Goal: Complete application form

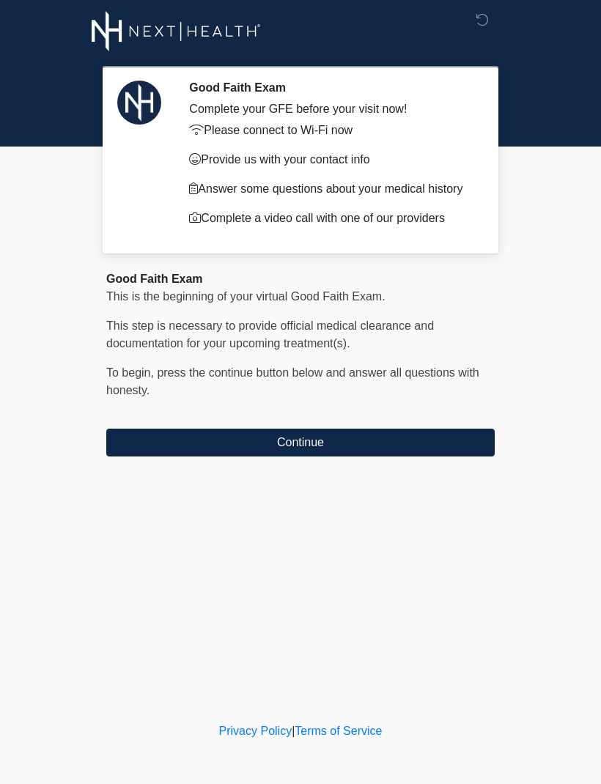
click at [338, 456] on button "Continue" at bounding box center [300, 443] width 388 height 28
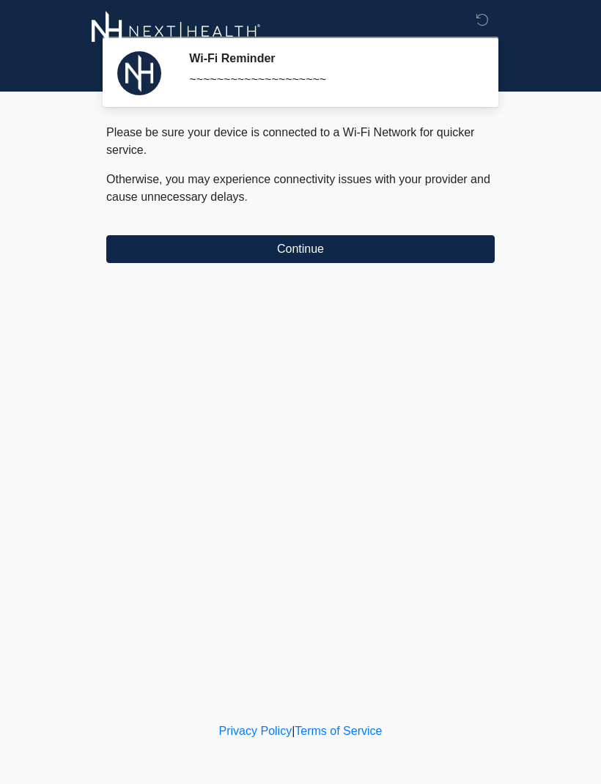
click at [290, 241] on button "Continue" at bounding box center [300, 249] width 388 height 28
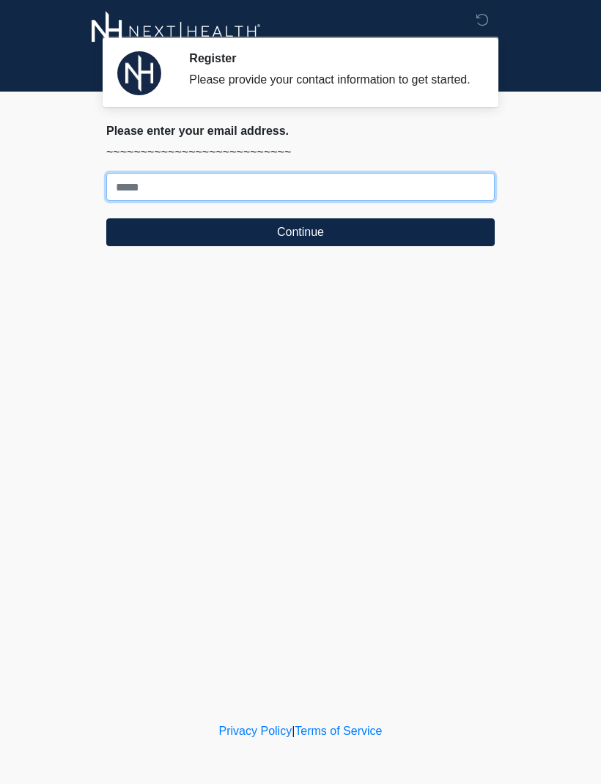
click at [282, 190] on input "Where should we email your treatment plan?" at bounding box center [300, 187] width 388 height 28
type input "**********"
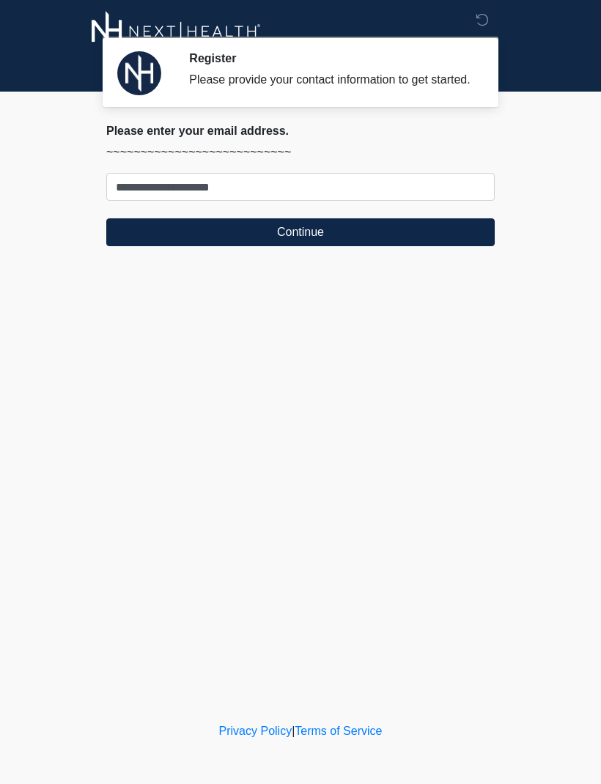
click at [394, 244] on button "Continue" at bounding box center [300, 232] width 388 height 28
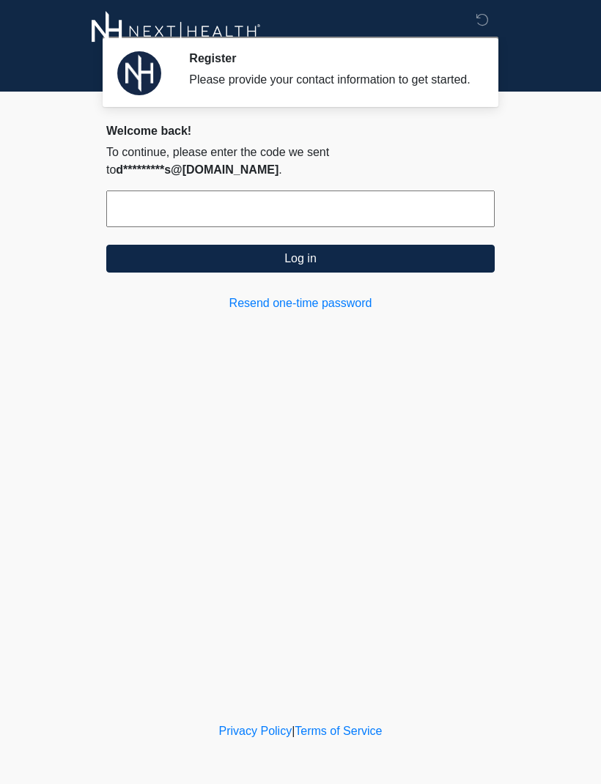
click at [407, 215] on input "text" at bounding box center [300, 208] width 388 height 37
type input "******"
click at [445, 269] on button "Log in" at bounding box center [300, 259] width 388 height 28
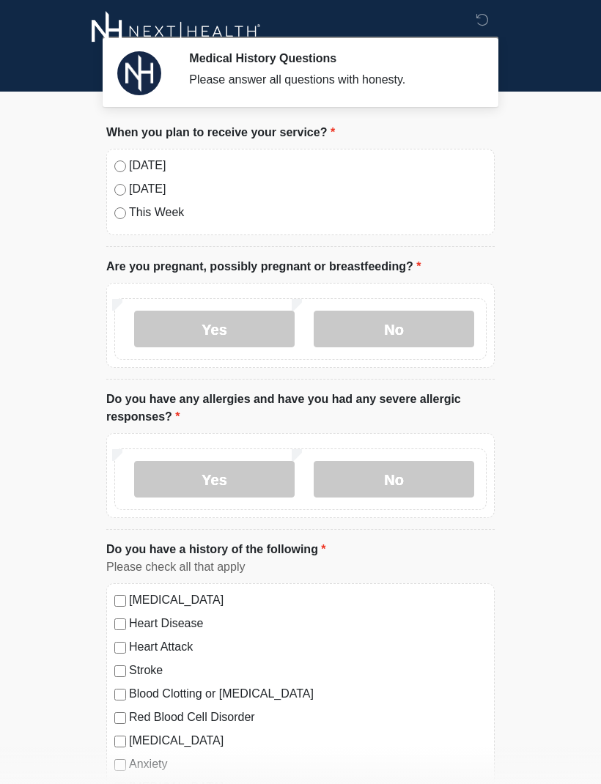
click at [420, 328] on label "No" at bounding box center [394, 329] width 160 height 37
click at [420, 479] on label "No" at bounding box center [394, 479] width 160 height 37
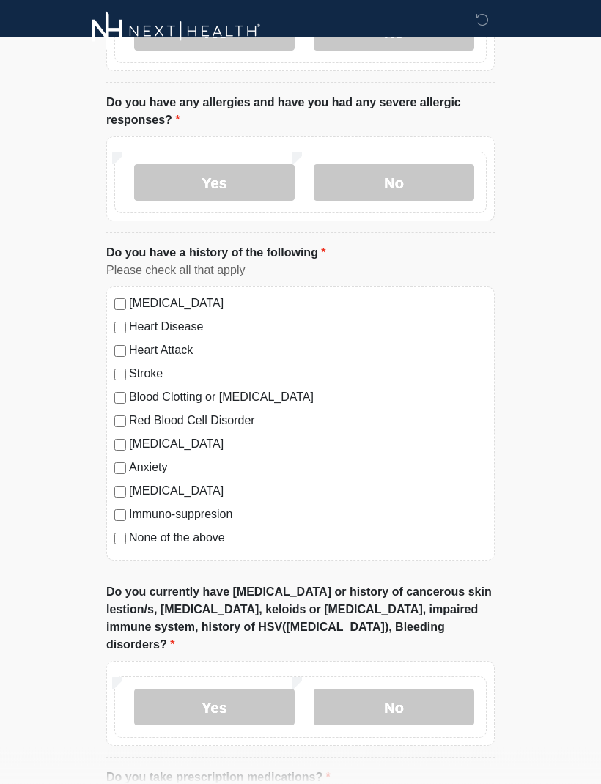
scroll to position [296, 0]
click at [211, 539] on label "None of the above" at bounding box center [307, 539] width 357 height 18
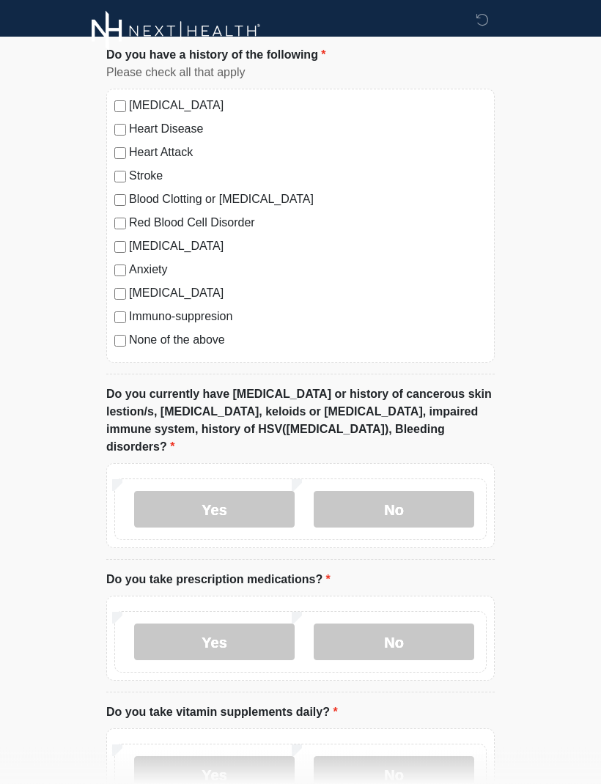
scroll to position [494, 0]
click at [429, 491] on label "No" at bounding box center [394, 509] width 160 height 37
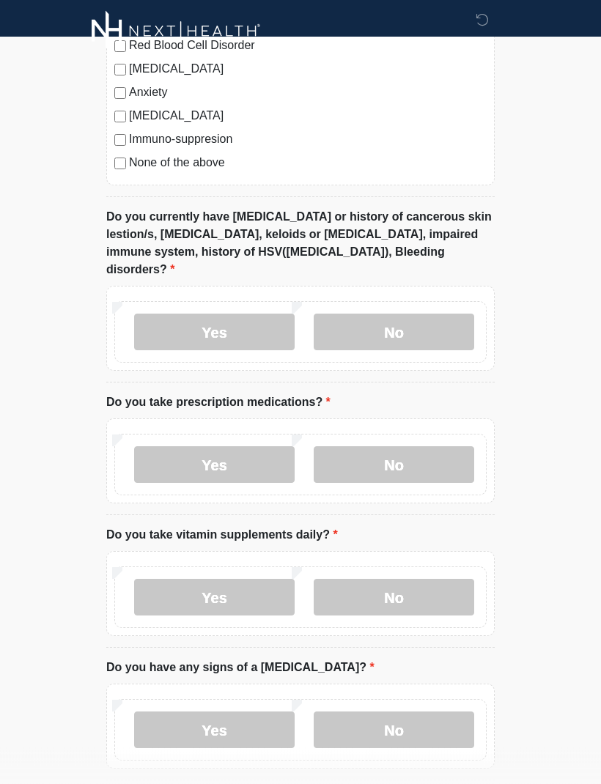
scroll to position [672, 0]
click at [231, 446] on label "Yes" at bounding box center [214, 464] width 160 height 37
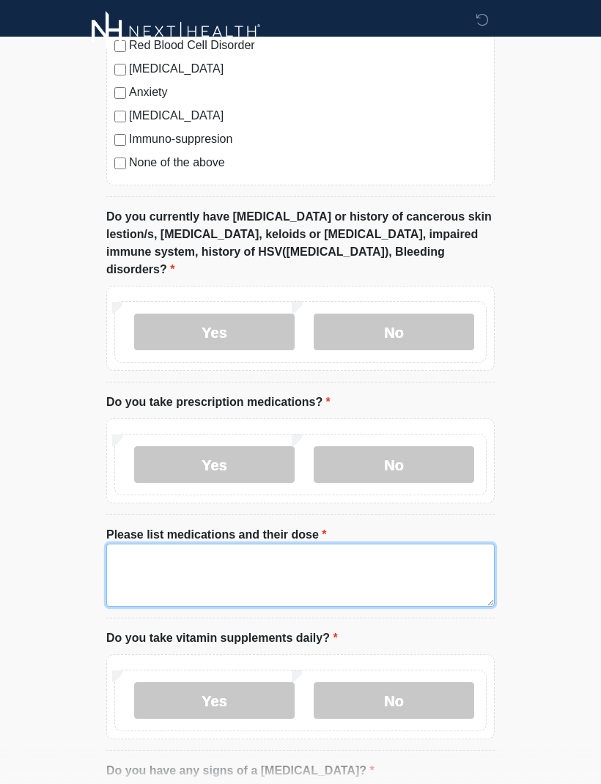
click at [408, 544] on textarea "Please list medications and their dose" at bounding box center [300, 575] width 388 height 63
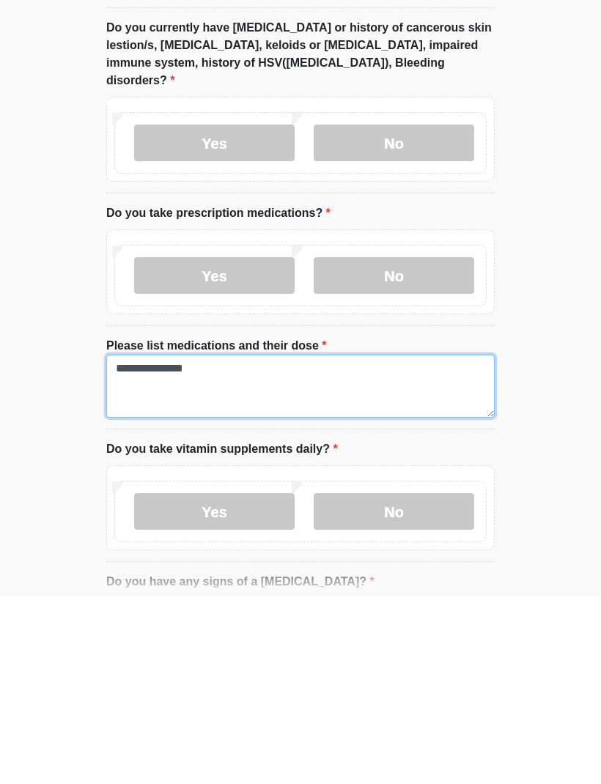
type textarea "**********"
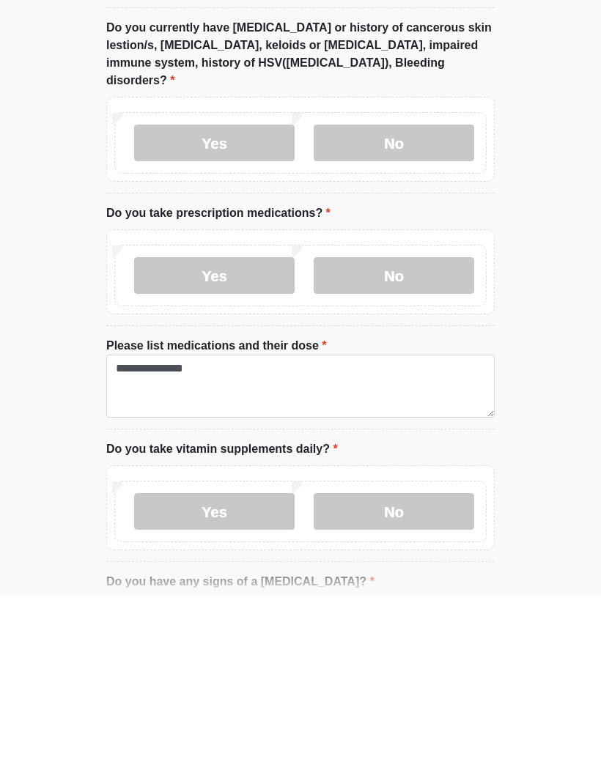
click at [255, 682] on label "Yes" at bounding box center [214, 700] width 160 height 37
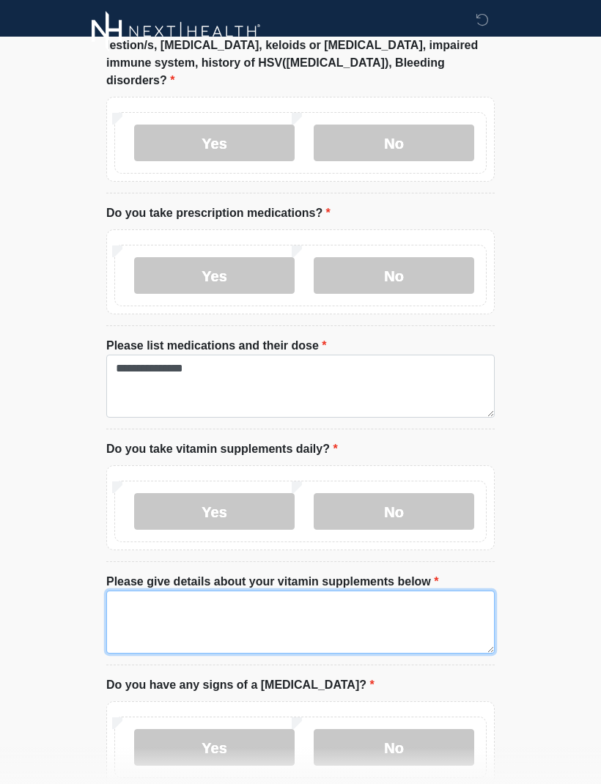
click at [395, 592] on textarea "Please give details about your vitamin supplements below" at bounding box center [300, 621] width 388 height 63
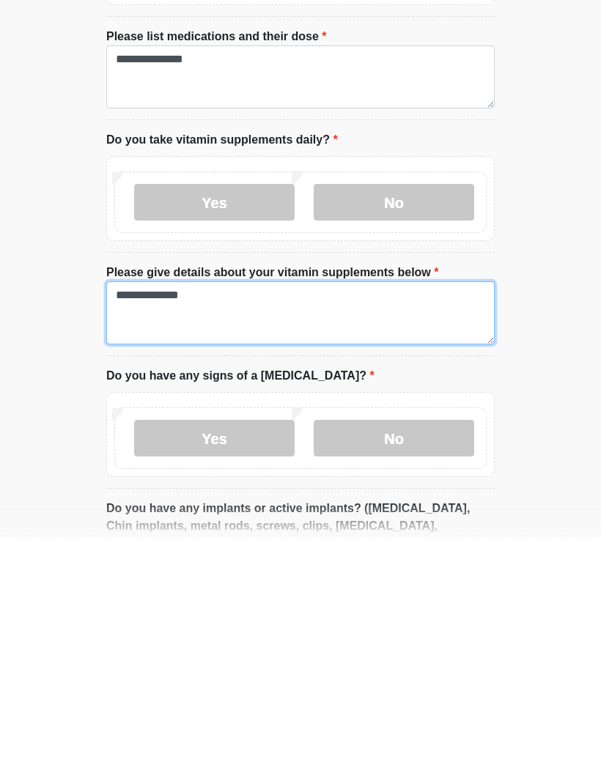
type textarea "**********"
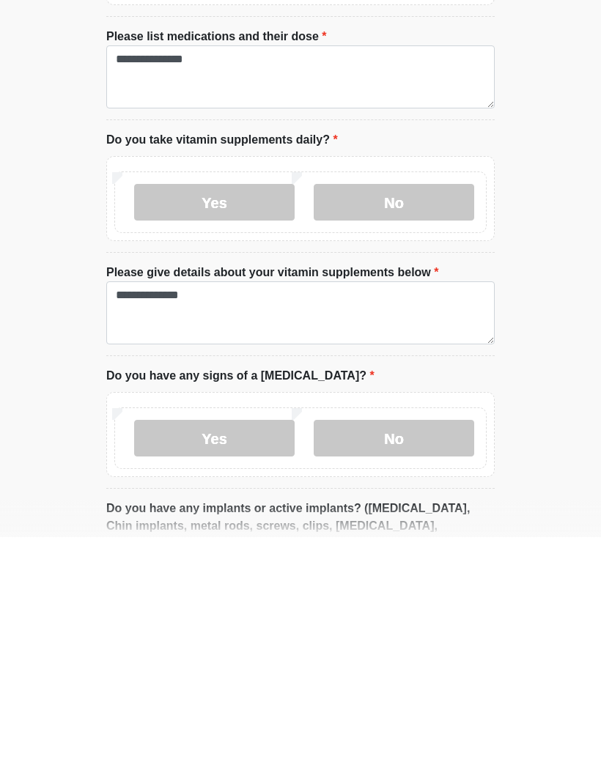
click at [437, 667] on label "No" at bounding box center [394, 685] width 160 height 37
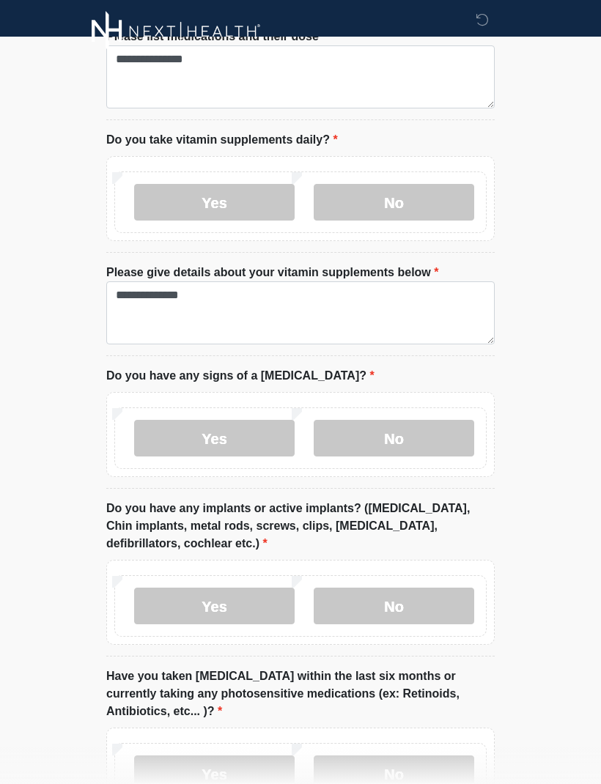
click at [420, 593] on label "No" at bounding box center [394, 605] width 160 height 37
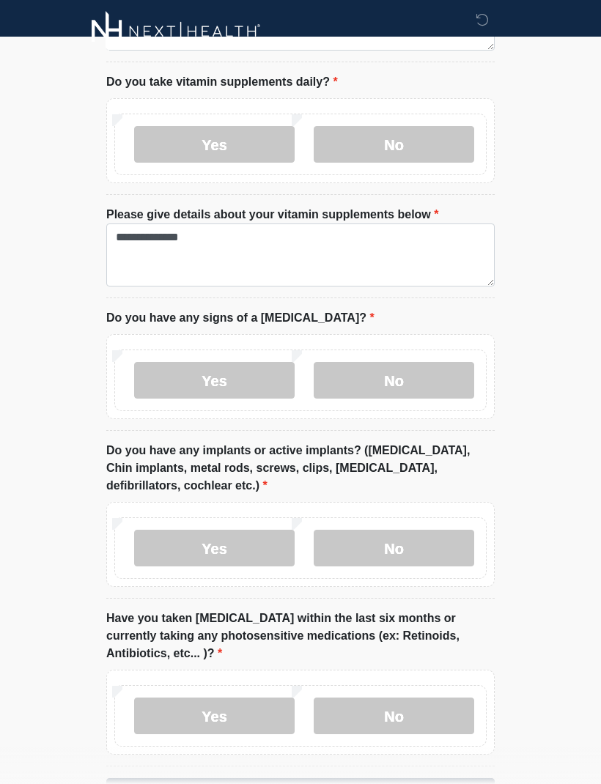
scroll to position [1258, 0]
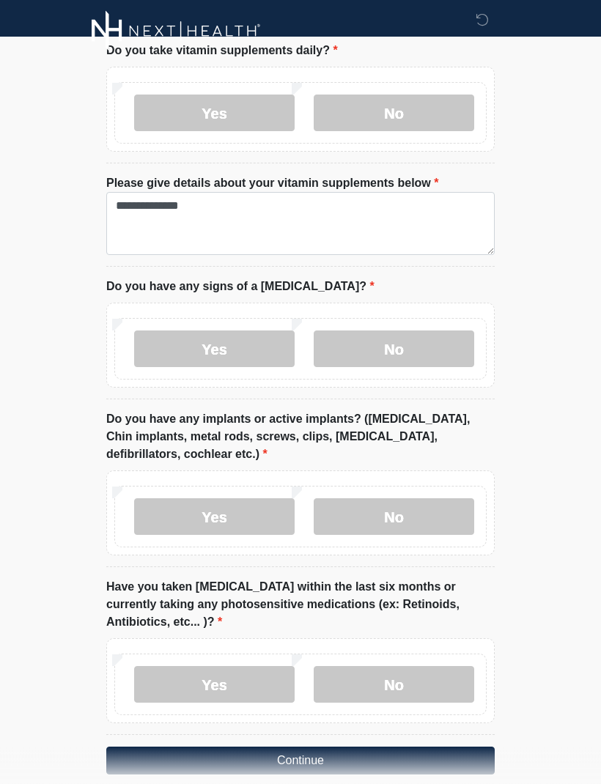
click at [414, 667] on label "No" at bounding box center [394, 685] width 160 height 37
click at [434, 747] on button "Continue" at bounding box center [300, 761] width 388 height 28
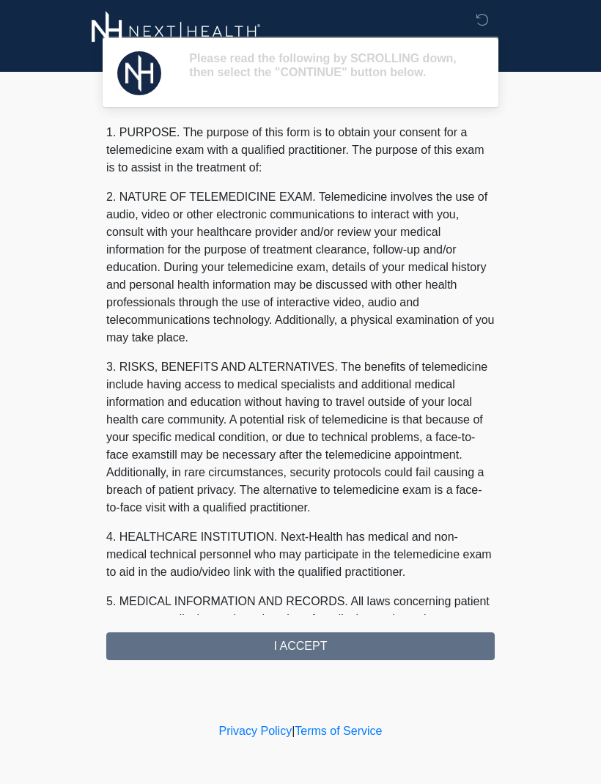
scroll to position [0, 0]
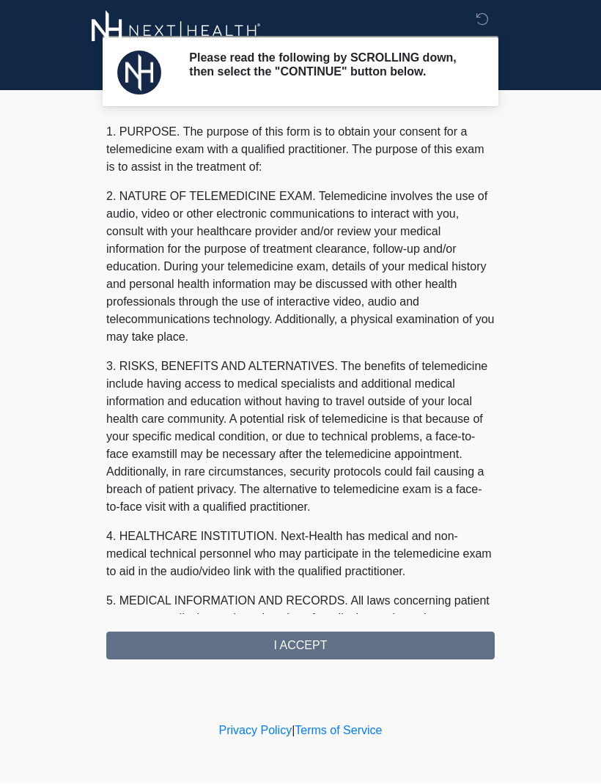
click at [379, 655] on div "1. PURPOSE. The purpose of this form is to obtain your consent for a telemedici…" at bounding box center [300, 392] width 388 height 536
click at [319, 656] on div "1. PURPOSE. The purpose of this form is to obtain your consent for a telemedici…" at bounding box center [300, 392] width 388 height 536
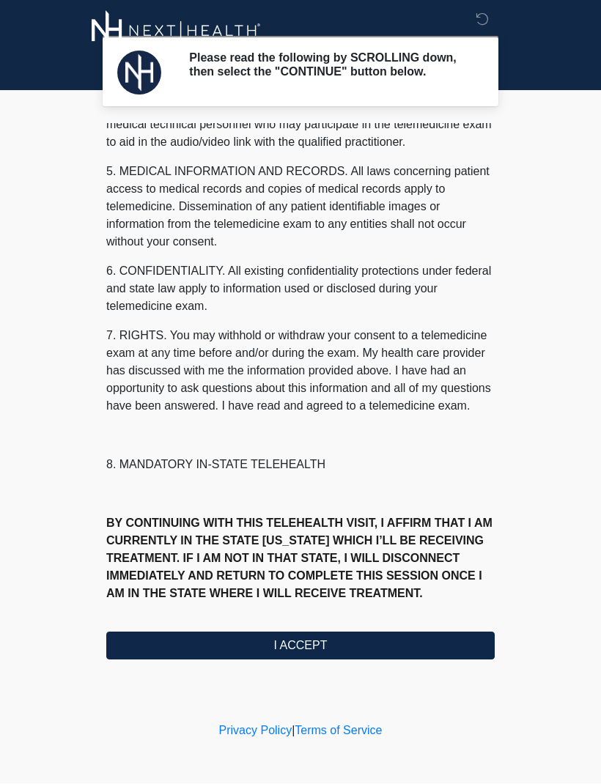
scroll to position [464, 0]
click at [312, 642] on button "I ACCEPT" at bounding box center [300, 646] width 388 height 28
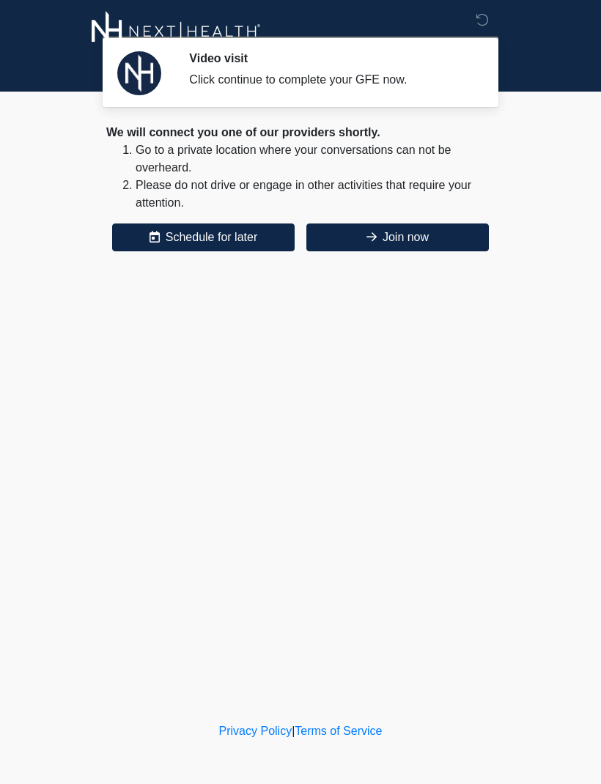
click at [422, 242] on button "Join now" at bounding box center [397, 237] width 182 height 28
